Goal: Navigation & Orientation: Find specific page/section

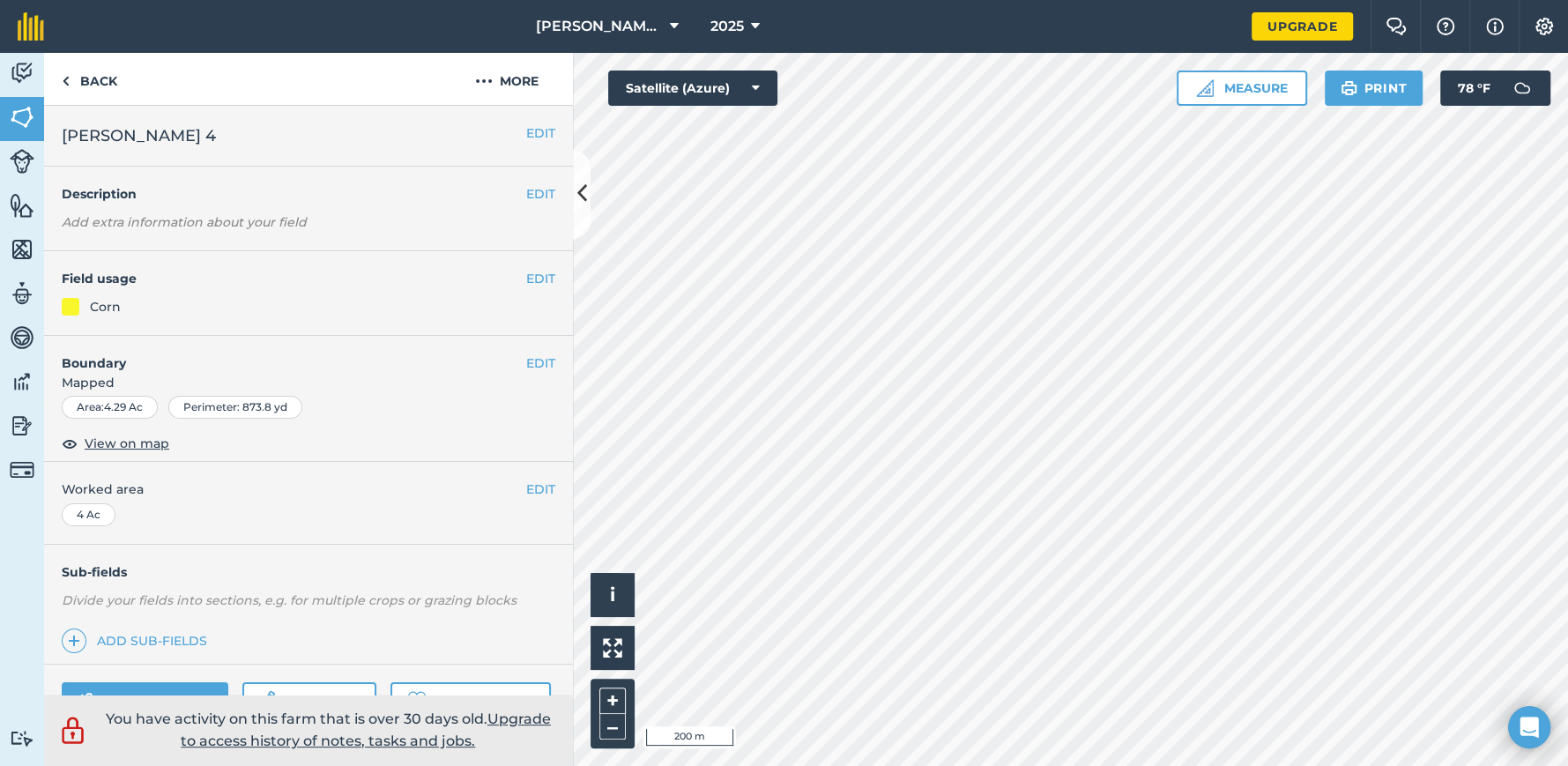
click at [527, 328] on div "Activity Fields Livestock Features Maps Team Vehicles Data Reporting Billing Tu…" at bounding box center [784, 409] width 1568 height 713
